Goal: Task Accomplishment & Management: Manage account settings

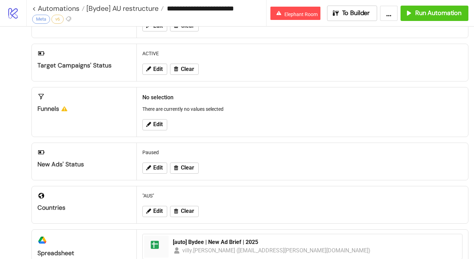
scroll to position [237, 0]
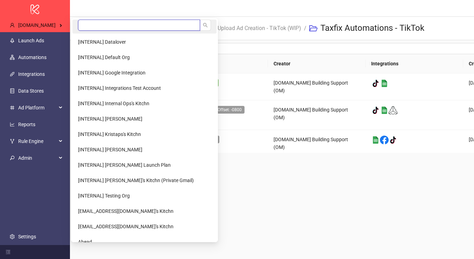
click at [97, 24] on input "search" at bounding box center [139, 25] width 122 height 11
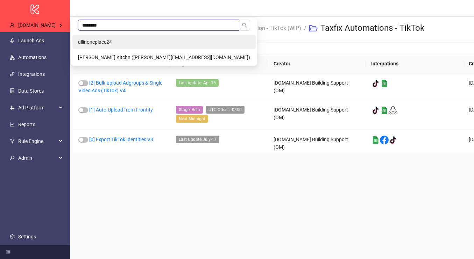
type input "********"
click at [96, 41] on span "allinoneplace24" at bounding box center [95, 42] width 34 height 6
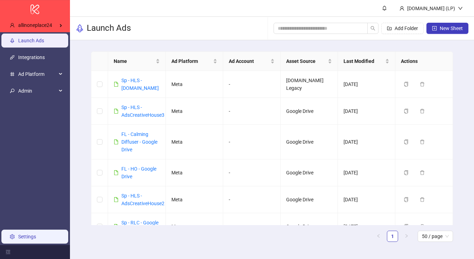
click at [30, 236] on link "Settings" at bounding box center [27, 237] width 18 height 6
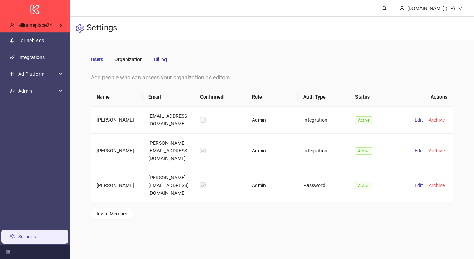
click at [163, 61] on div "Billing" at bounding box center [160, 60] width 13 height 8
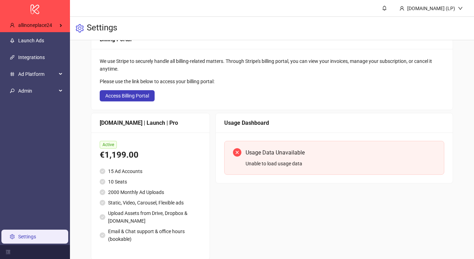
scroll to position [56, 0]
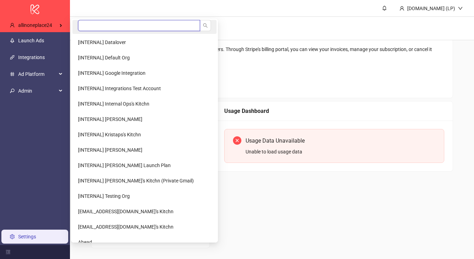
click at [100, 23] on input "search" at bounding box center [139, 25] width 122 height 11
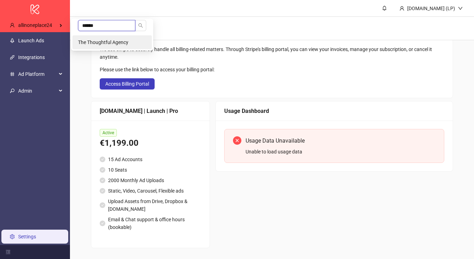
type input "******"
click at [112, 41] on span "The Thoughtful Agency" at bounding box center [103, 43] width 50 height 6
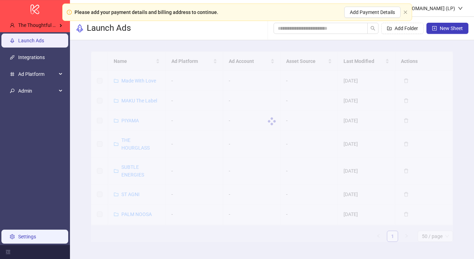
click at [29, 240] on link "Settings" at bounding box center [27, 237] width 18 height 6
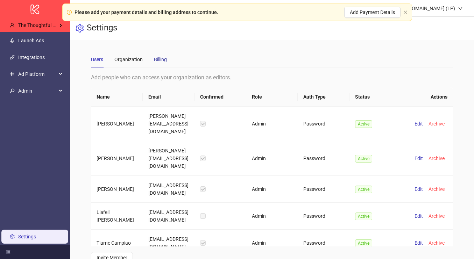
click at [162, 58] on div "Billing" at bounding box center [160, 60] width 13 height 8
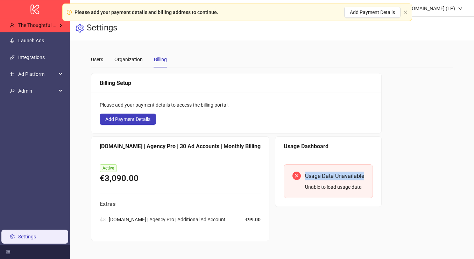
drag, startPoint x: 285, startPoint y: 177, endPoint x: 351, endPoint y: 172, distance: 65.9
click at [352, 173] on div "Usage Data Unavailable Unable to load usage data" at bounding box center [328, 181] width 89 height 34
click at [284, 145] on div "Usage Dashboard" at bounding box center [328, 146] width 89 height 9
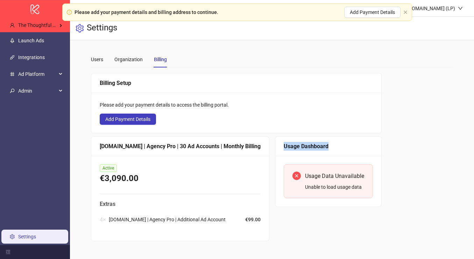
copy div "Usage Dashboard"
click at [314, 186] on div "Unable to load usage data" at bounding box center [334, 187] width 59 height 8
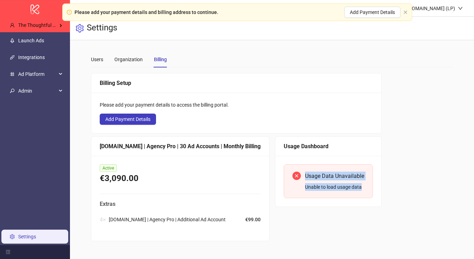
drag, startPoint x: 343, startPoint y: 186, endPoint x: 279, endPoint y: 175, distance: 65.6
click at [284, 175] on div "Usage Data Unavailable Unable to load usage data" at bounding box center [328, 181] width 89 height 34
copy div "Usage Data Unavailable Unable to load usage data"
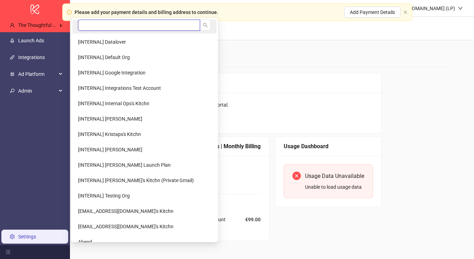
click at [85, 24] on input "search" at bounding box center [139, 25] width 122 height 11
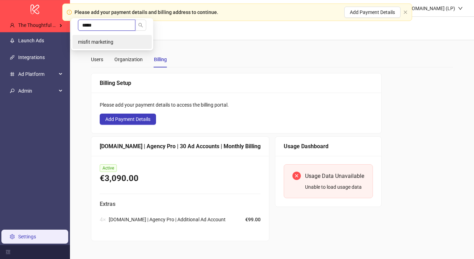
type input "*****"
click at [115, 44] on li "misfit marketing" at bounding box center [111, 42] width 79 height 14
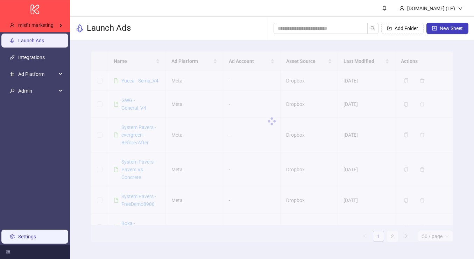
click at [24, 237] on link "Settings" at bounding box center [27, 237] width 18 height 6
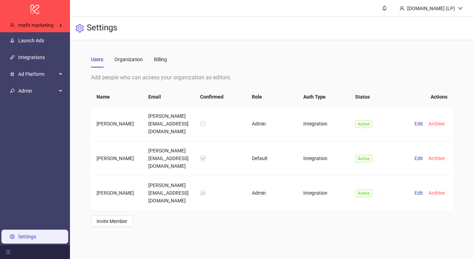
click at [153, 59] on div "Users Organization Billing" at bounding box center [129, 59] width 76 height 16
click at [155, 59] on div "Billing" at bounding box center [160, 60] width 13 height 8
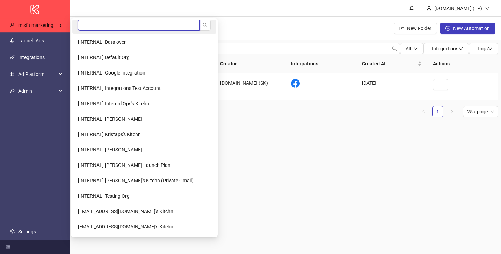
click at [113, 26] on input "search" at bounding box center [139, 25] width 122 height 11
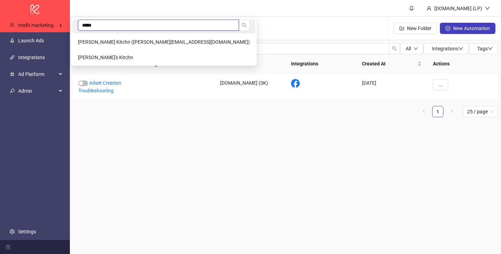
click at [105, 21] on input "*****" at bounding box center [158, 25] width 161 height 11
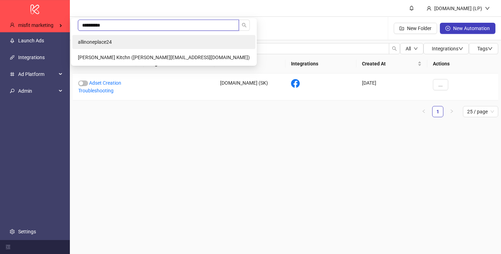
type input "**********"
click at [97, 43] on span "allinoneplace24" at bounding box center [95, 42] width 34 height 6
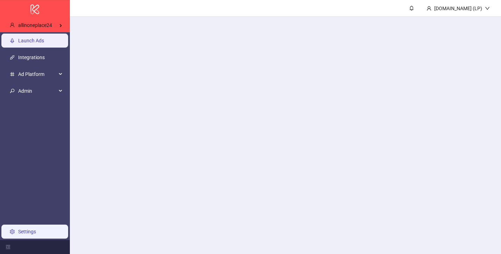
click at [27, 234] on link "Settings" at bounding box center [27, 232] width 18 height 6
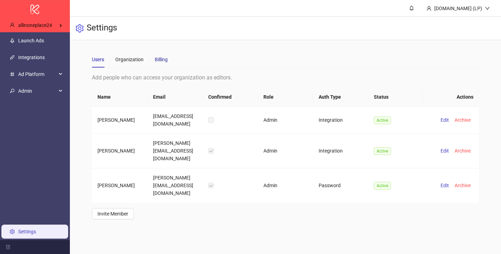
click at [163, 62] on div "Billing" at bounding box center [161, 60] width 13 height 8
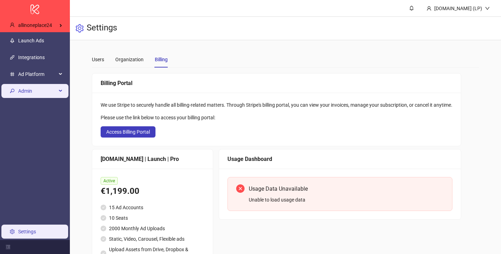
click at [50, 91] on span "Admin" at bounding box center [37, 91] width 38 height 14
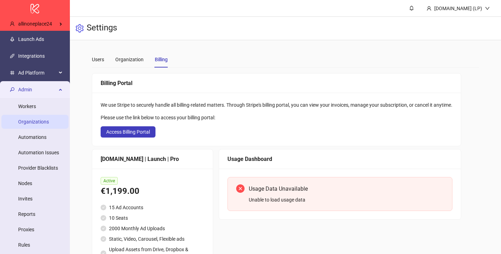
click at [29, 124] on link "Organizations" at bounding box center [33, 122] width 31 height 6
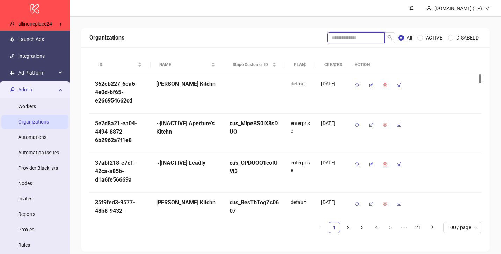
click at [353, 38] on input "search" at bounding box center [356, 37] width 57 height 11
type input "**********"
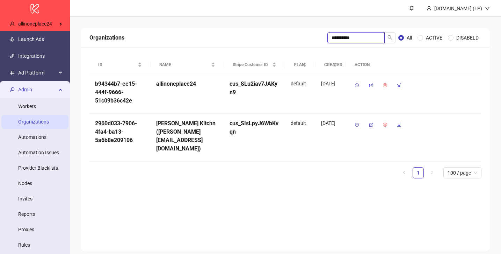
click at [353, 38] on input "**********" at bounding box center [356, 37] width 57 height 11
click at [371, 84] on icon "button" at bounding box center [371, 85] width 5 height 5
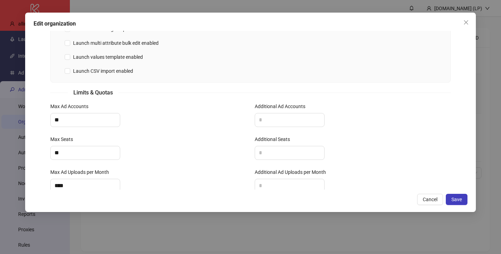
scroll to position [263, 0]
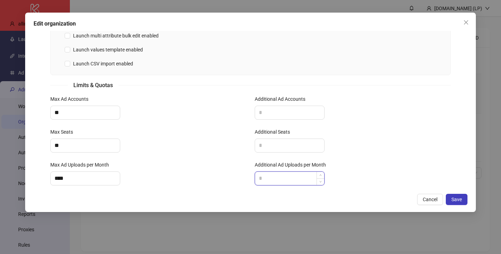
click at [266, 172] on input "Additional Ad Uploads per Month" at bounding box center [289, 178] width 69 height 13
type input "***"
click at [361, 171] on div "***" at bounding box center [353, 178] width 196 height 14
click at [456, 201] on span "Save" at bounding box center [457, 199] width 10 height 6
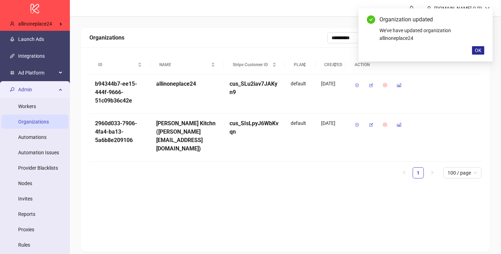
click at [481, 48] on span "OK" at bounding box center [478, 51] width 7 height 6
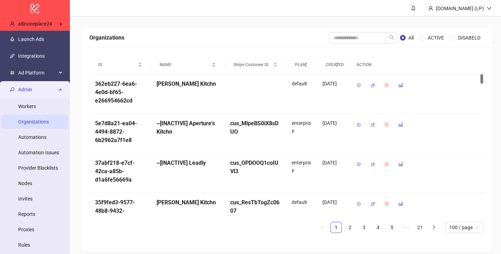
click at [41, 88] on span "Admin" at bounding box center [37, 90] width 38 height 14
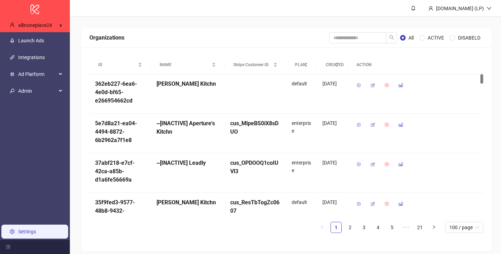
click at [29, 230] on link "Settings" at bounding box center [27, 232] width 18 height 6
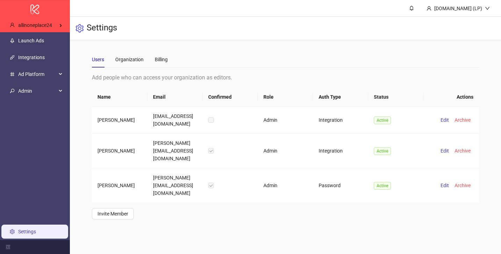
click at [169, 57] on div "Users Organization Billing" at bounding box center [285, 59] width 387 height 16
click at [162, 57] on div "Billing" at bounding box center [161, 60] width 13 height 8
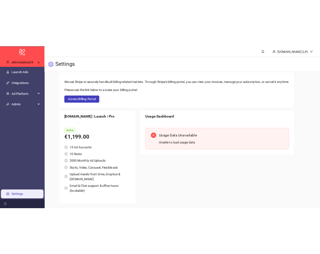
scroll to position [53, 0]
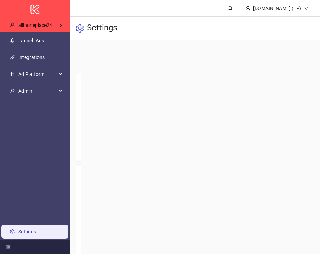
click at [27, 229] on link "Settings" at bounding box center [27, 232] width 18 height 6
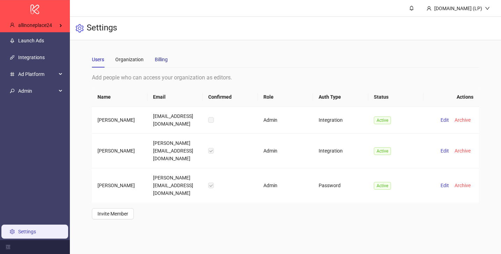
click at [163, 59] on div "Billing" at bounding box center [161, 60] width 13 height 8
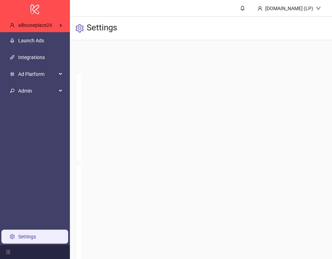
scroll to position [94, 0]
click at [77, 93] on div "[DOMAIN_NAME] | Launch | Pro" at bounding box center [123, 103] width 95 height 20
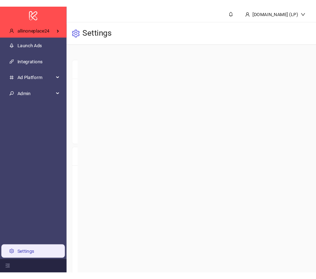
scroll to position [0, 0]
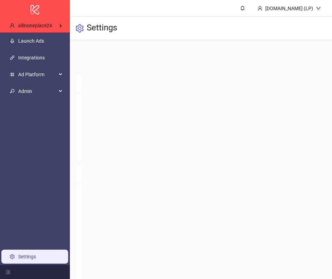
drag, startPoint x: 80, startPoint y: 84, endPoint x: 95, endPoint y: 87, distance: 15.6
click at [94, 86] on div "Users Organization Billing Billing Portal We use Stripe to securely handle all …" at bounding box center [201, 185] width 262 height 290
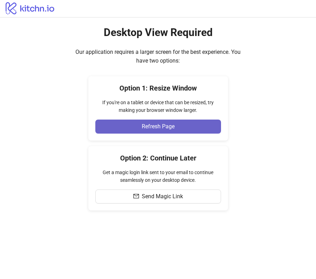
click at [167, 127] on span "Refresh Page" at bounding box center [158, 126] width 33 height 6
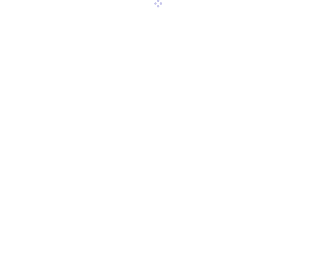
click at [316, 9] on div at bounding box center [158, 139] width 316 height 279
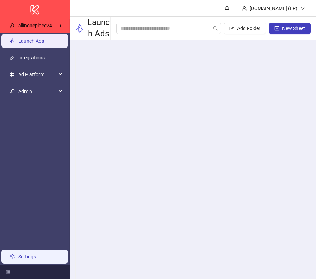
click at [22, 257] on link "Settings" at bounding box center [27, 257] width 18 height 6
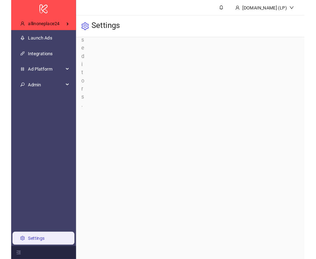
scroll to position [367, 0]
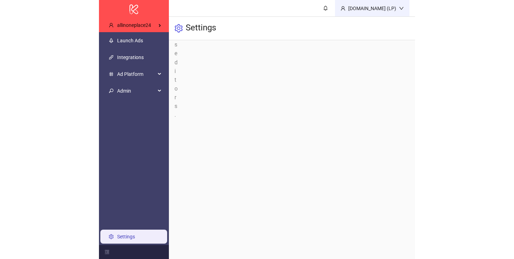
scroll to position [0, 0]
